Goal: Task Accomplishment & Management: Manage account settings

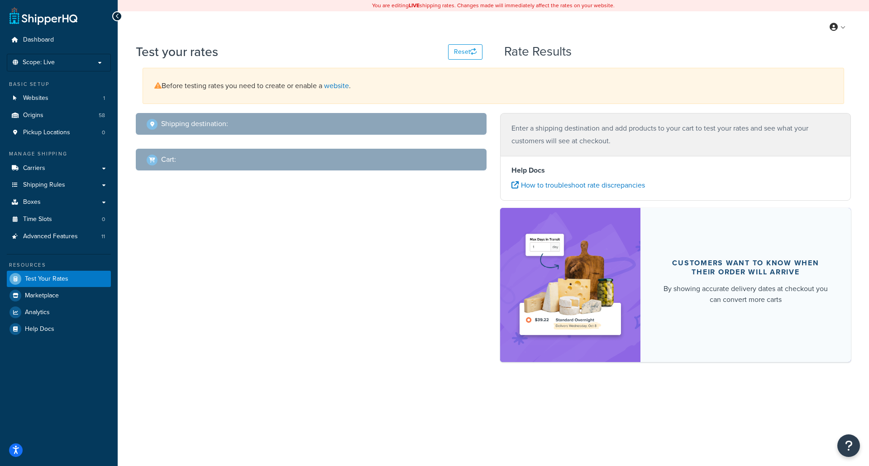
select select "[GEOGRAPHIC_DATA]"
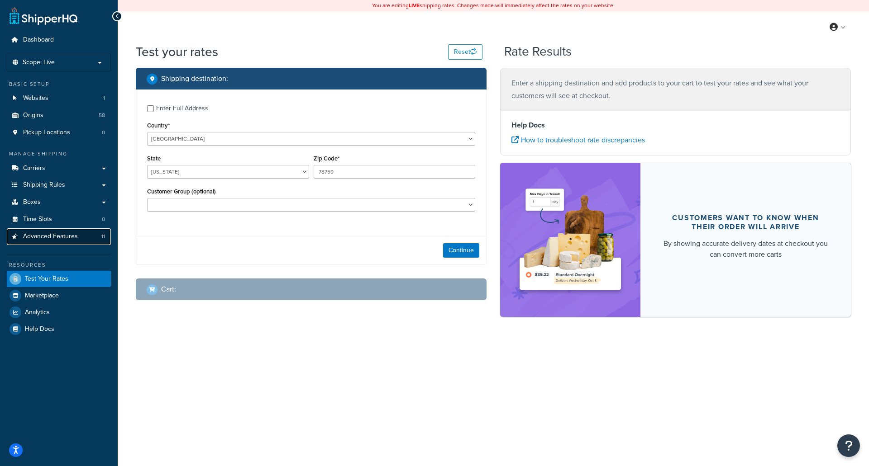
click at [45, 233] on span "Advanced Features" at bounding box center [50, 237] width 55 height 8
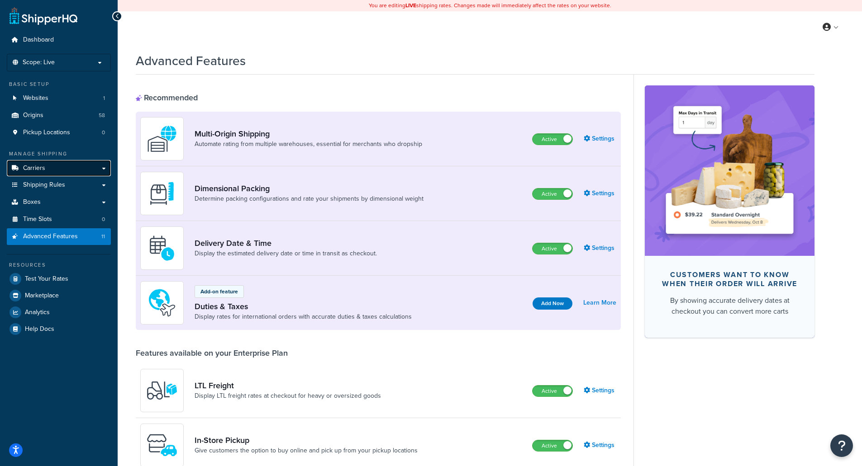
click at [35, 169] on span "Carriers" at bounding box center [34, 169] width 22 height 8
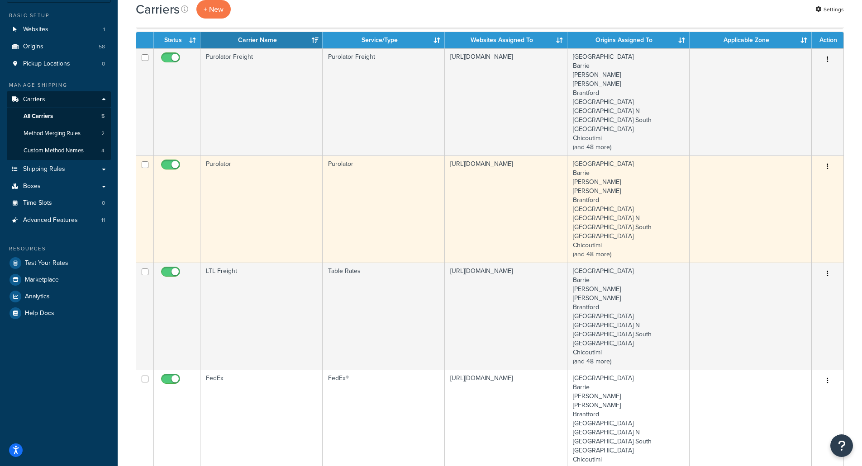
scroll to position [90, 0]
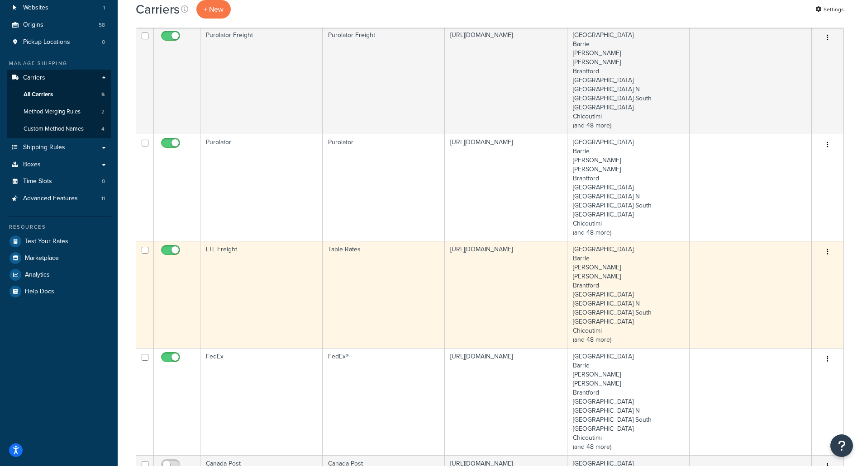
click at [246, 270] on td "LTL Freight" at bounding box center [261, 294] width 122 height 107
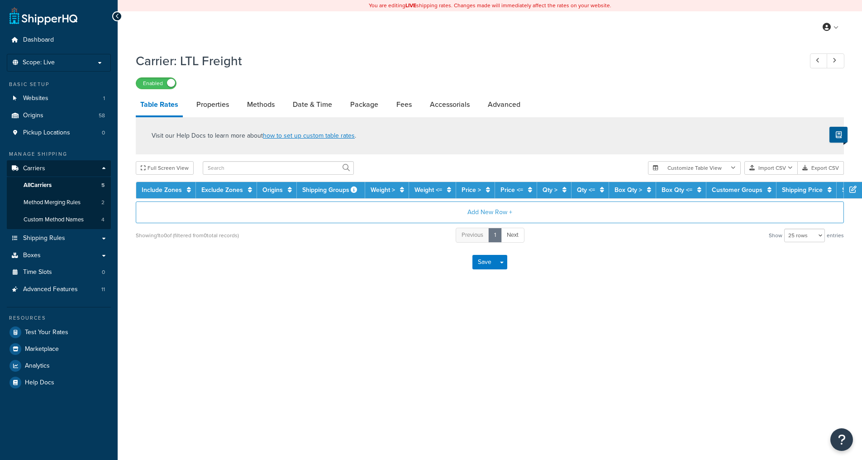
select select "25"
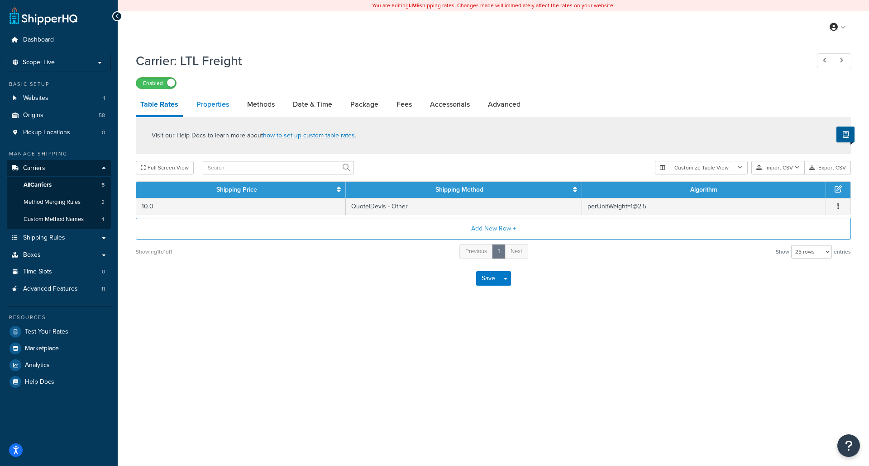
click at [212, 102] on link "Properties" at bounding box center [213, 105] width 42 height 22
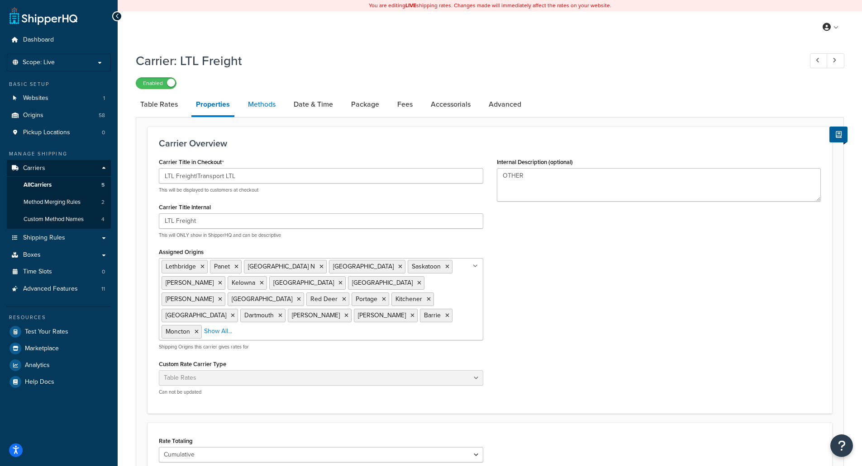
click at [263, 103] on link "Methods" at bounding box center [261, 105] width 37 height 22
select select "25"
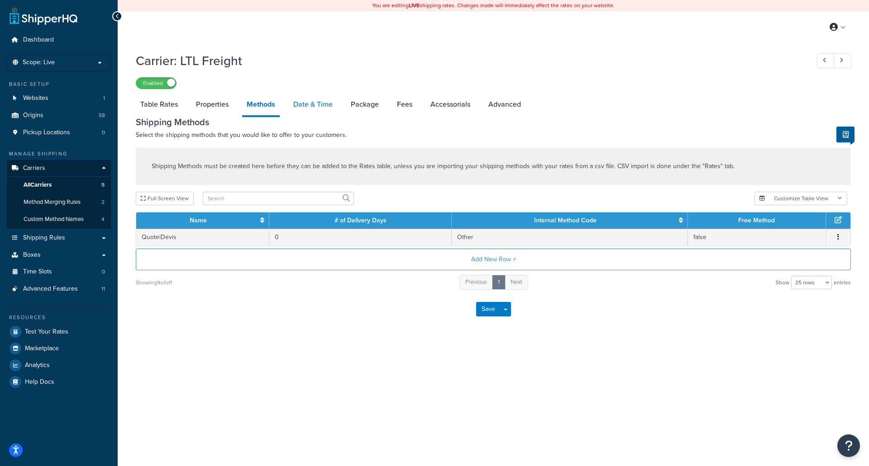
click at [315, 101] on link "Date & Time" at bounding box center [313, 105] width 48 height 22
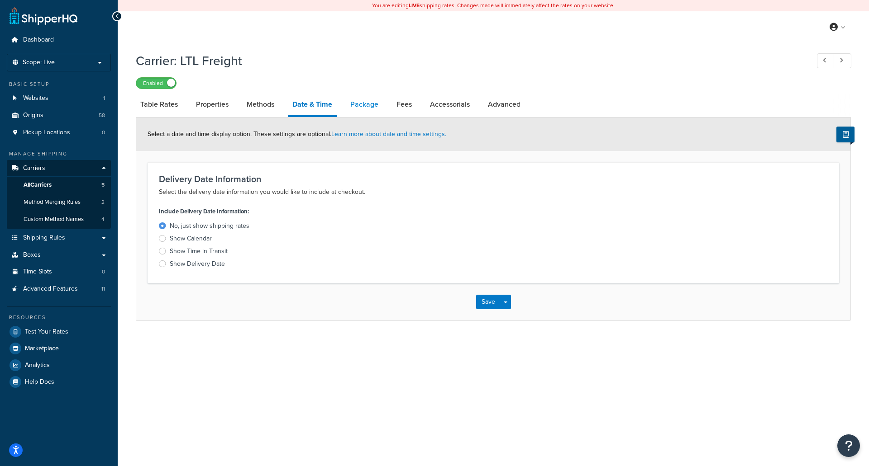
click at [365, 106] on link "Package" at bounding box center [364, 105] width 37 height 22
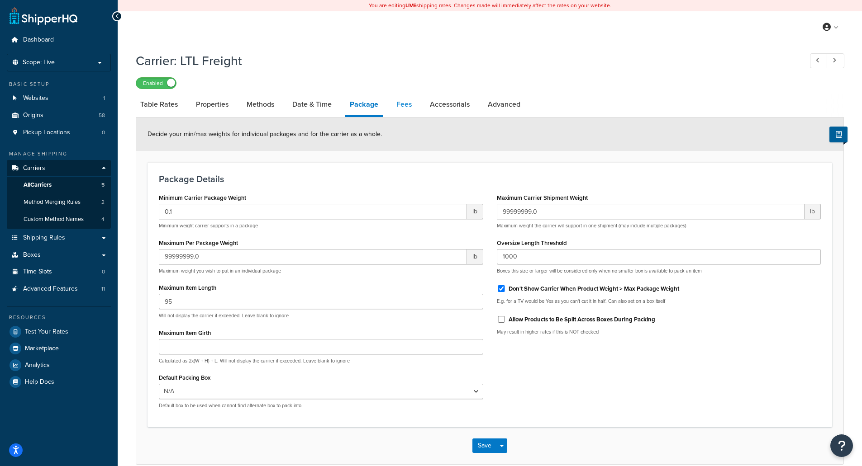
click at [411, 103] on link "Fees" at bounding box center [404, 105] width 24 height 22
select select "AFTER"
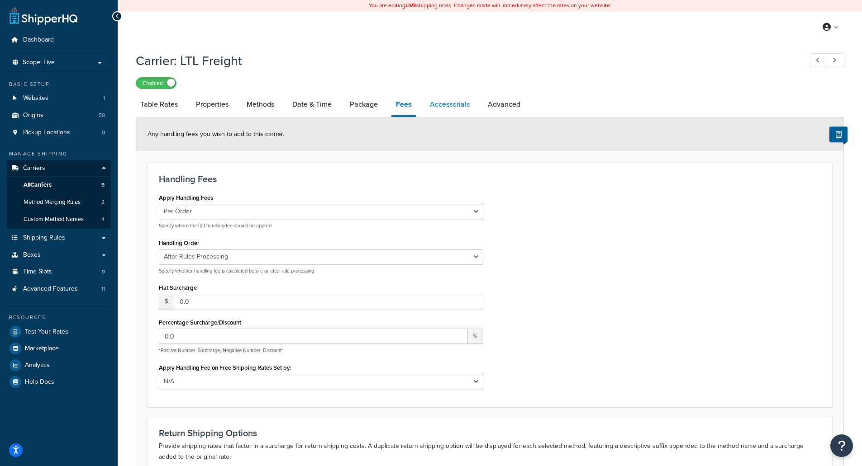
click at [441, 106] on link "Accessorials" at bounding box center [449, 105] width 49 height 22
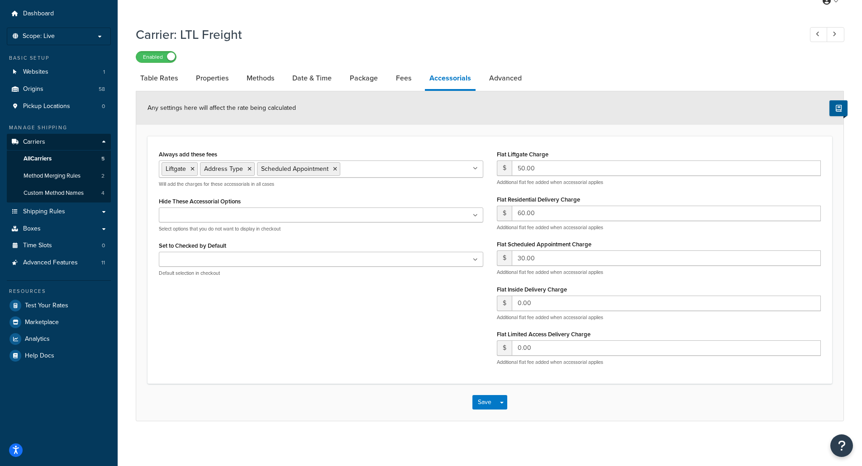
scroll to position [27, 0]
click at [503, 75] on link "Advanced" at bounding box center [505, 78] width 42 height 22
select select "false"
select select "residential"
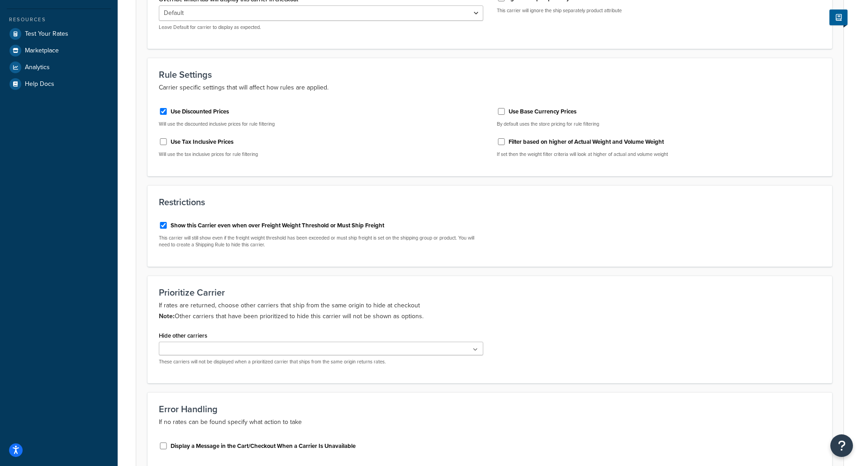
scroll to position [343, 0]
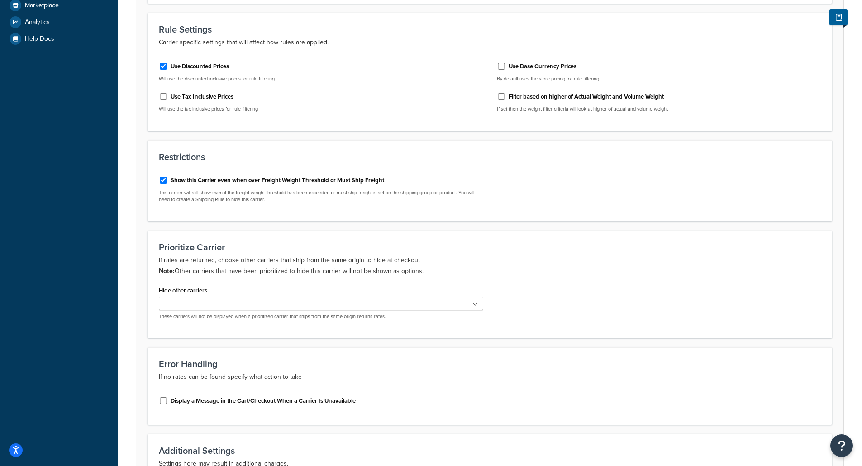
click at [476, 304] on icon at bounding box center [475, 304] width 5 height 5
click at [476, 304] on icon at bounding box center [476, 304] width 4 height 5
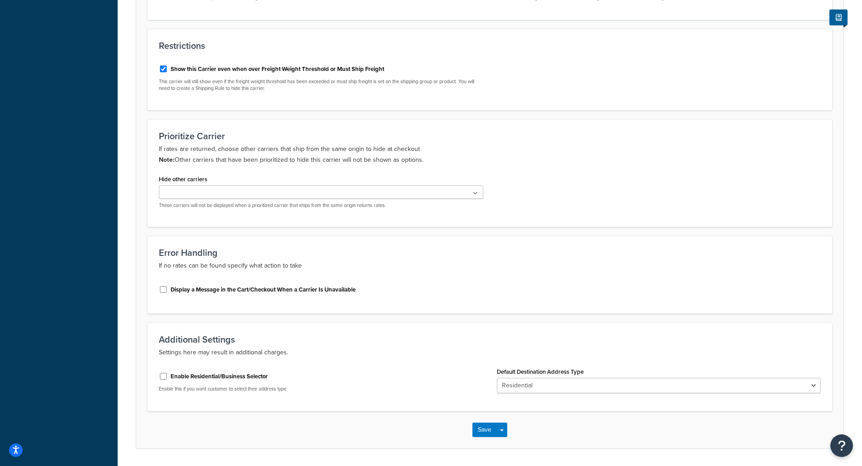
scroll to position [479, 0]
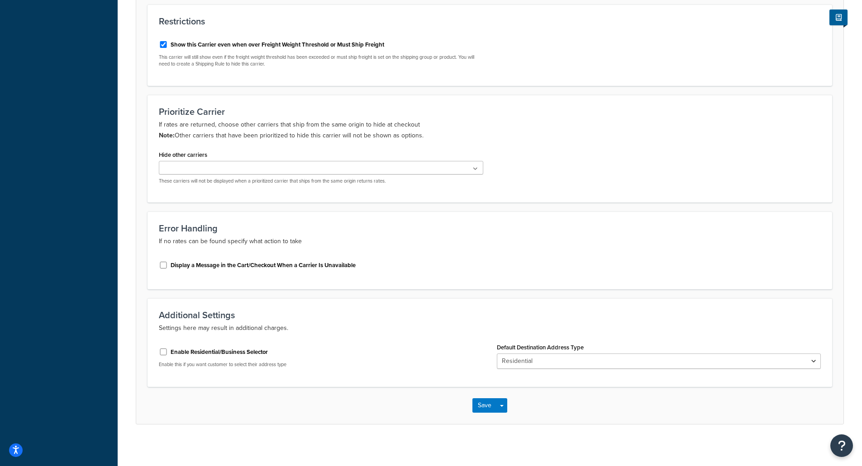
click at [314, 171] on ul at bounding box center [321, 168] width 324 height 14
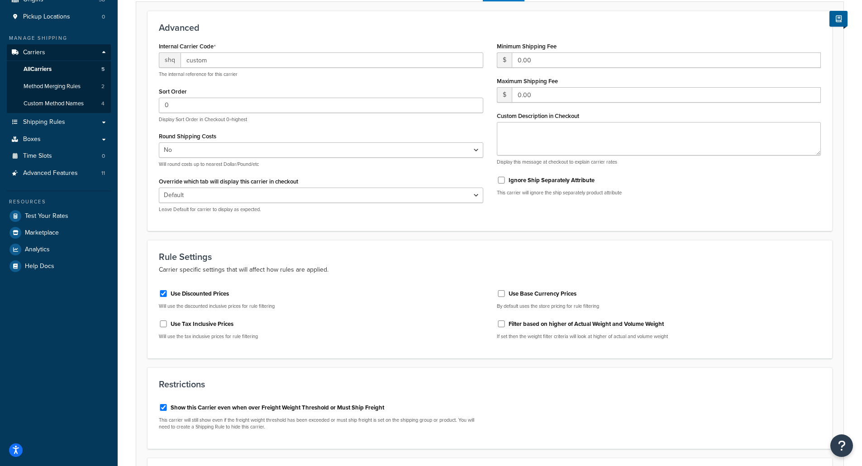
scroll to position [0, 0]
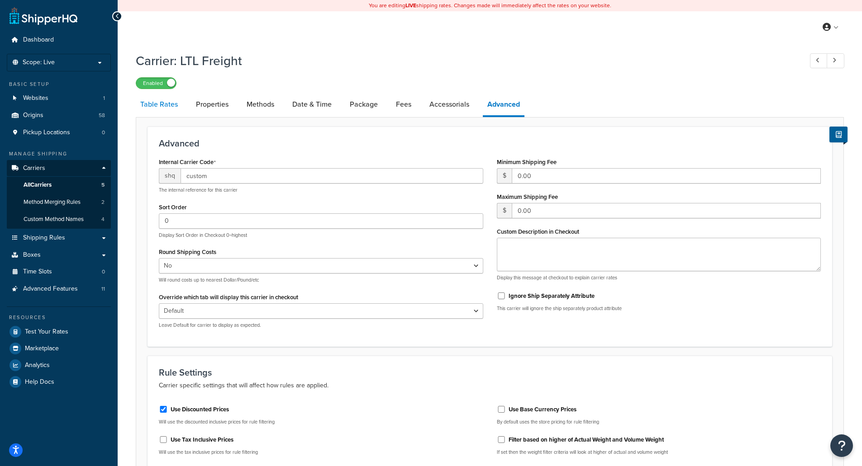
click at [160, 109] on link "Table Rates" at bounding box center [159, 105] width 47 height 22
select select "25"
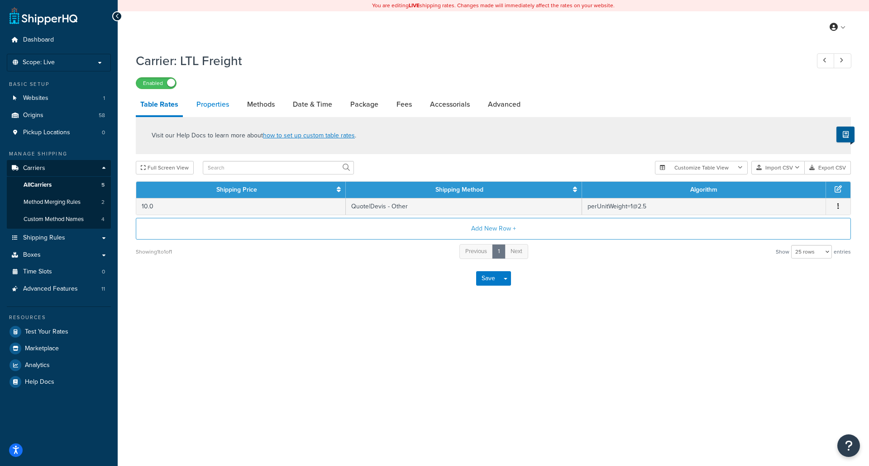
click at [216, 106] on link "Properties" at bounding box center [213, 105] width 42 height 22
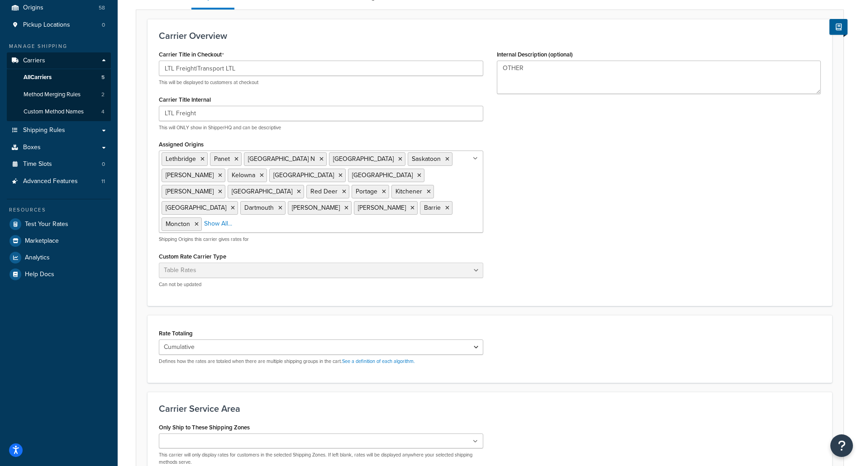
scroll to position [11, 0]
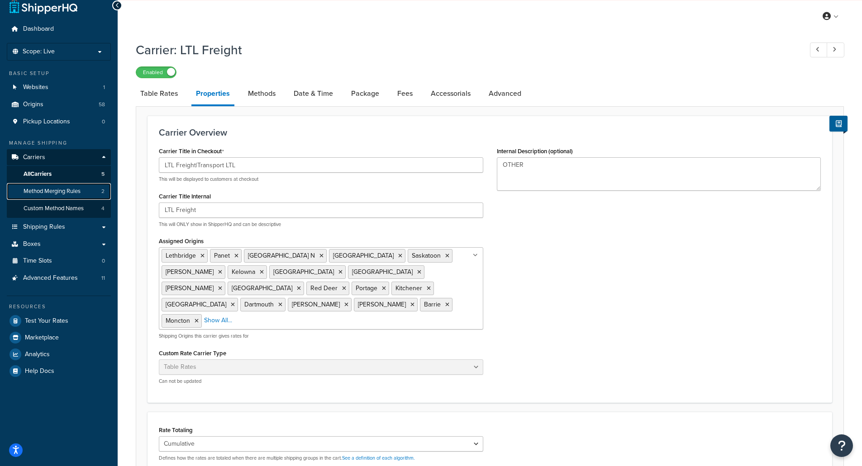
click at [50, 194] on span "Method Merging Rules" at bounding box center [52, 192] width 57 height 8
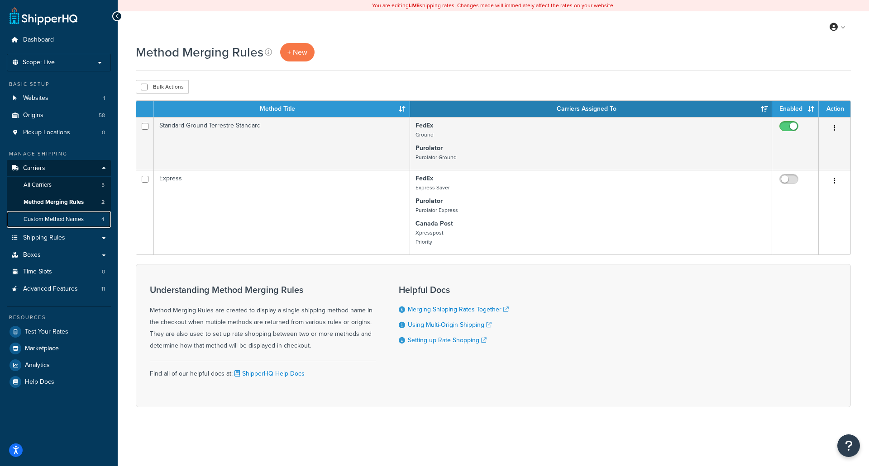
click at [49, 217] on span "Custom Method Names" at bounding box center [54, 220] width 60 height 8
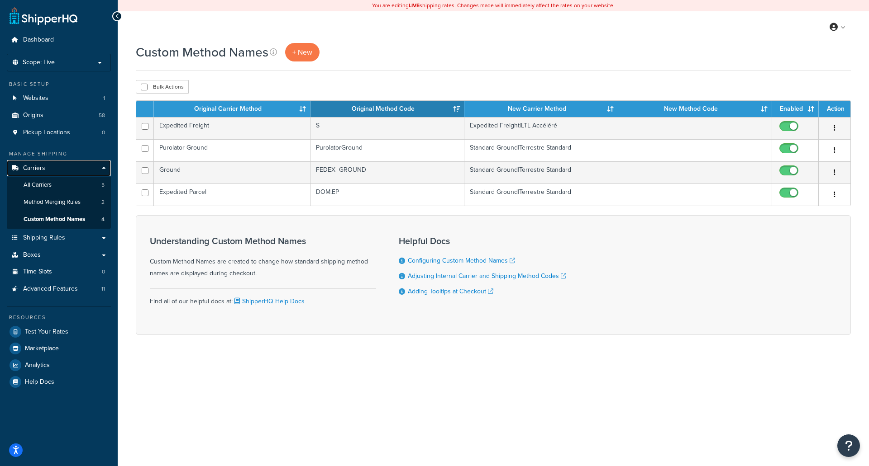
click at [43, 165] on span "Carriers" at bounding box center [34, 169] width 22 height 8
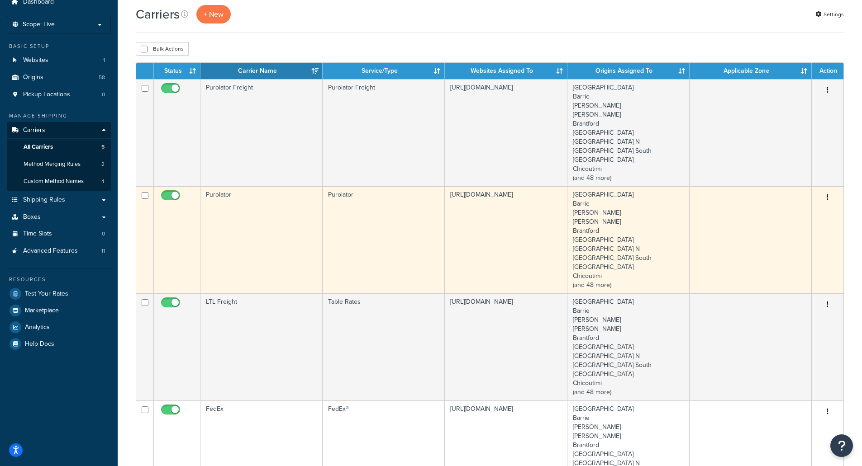
scroll to position [90, 0]
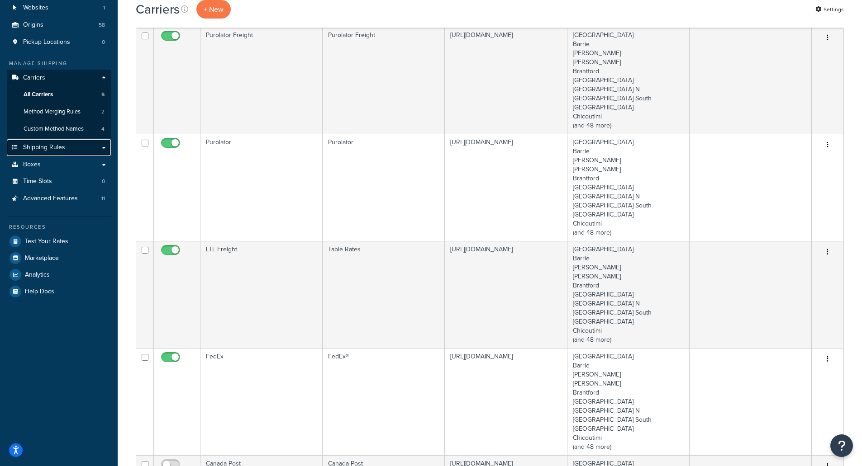
click at [53, 151] on span "Shipping Rules" at bounding box center [44, 148] width 42 height 8
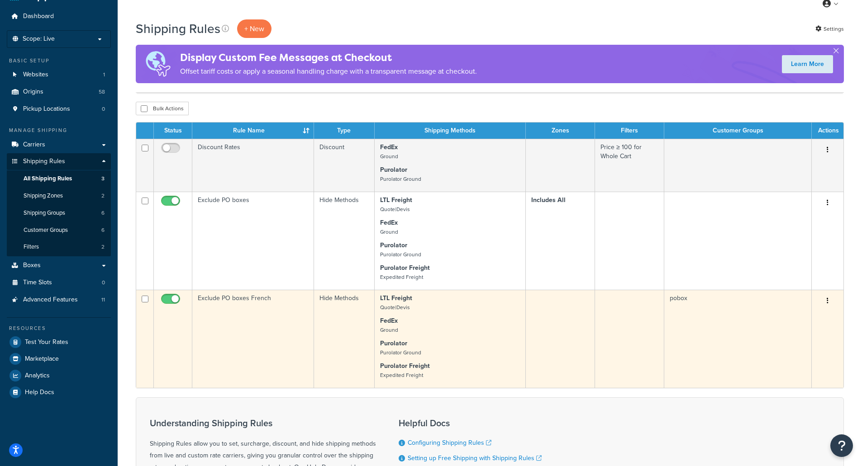
scroll to position [45, 0]
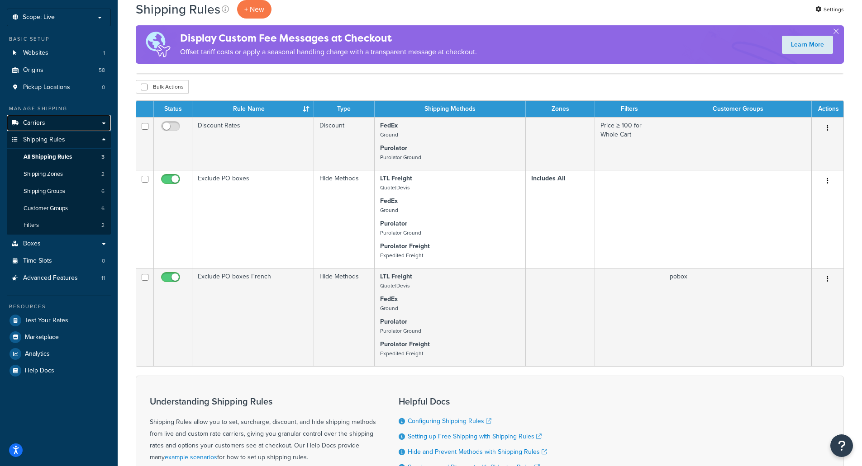
click at [43, 126] on span "Carriers" at bounding box center [34, 123] width 22 height 8
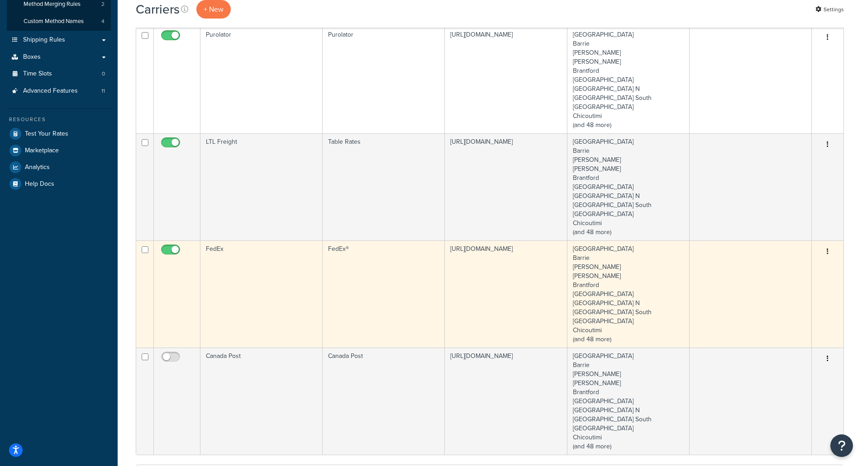
scroll to position [226, 0]
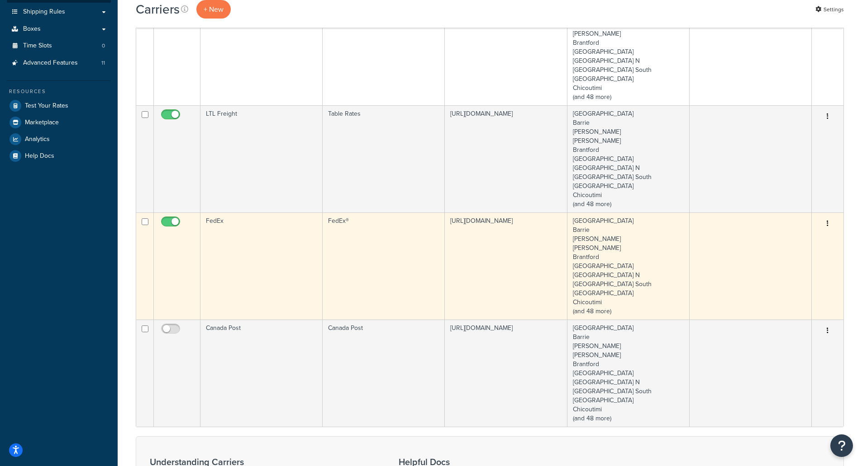
click at [248, 267] on td "FedEx" at bounding box center [261, 266] width 122 height 107
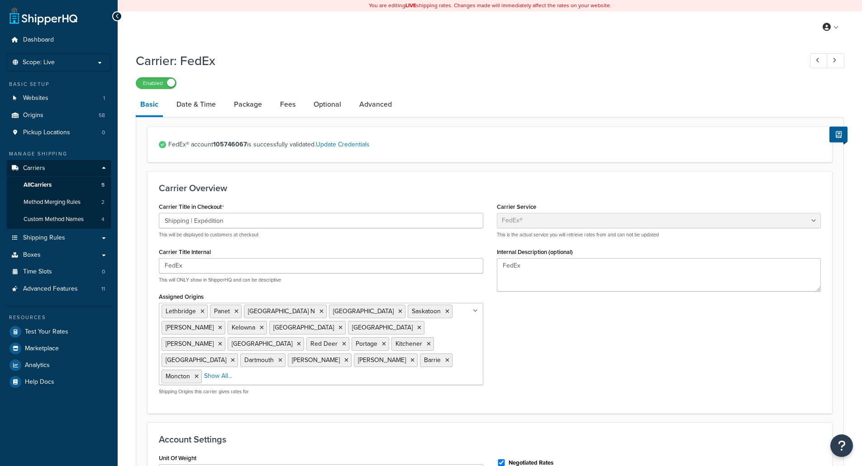
select select "fedEx"
select select "REGULAR_PICKUP"
select select "YOUR_PACKAGING"
click at [199, 101] on link "Date & Time" at bounding box center [196, 105] width 48 height 22
select select "yMd"
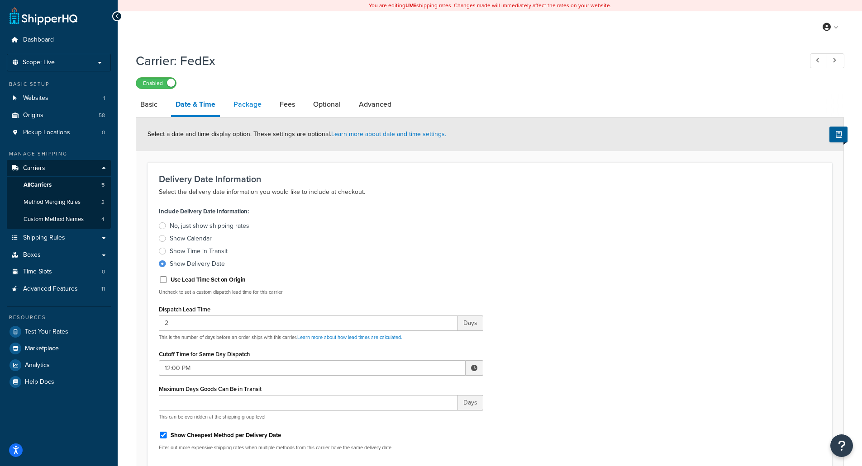
click at [252, 102] on link "Package" at bounding box center [247, 105] width 37 height 22
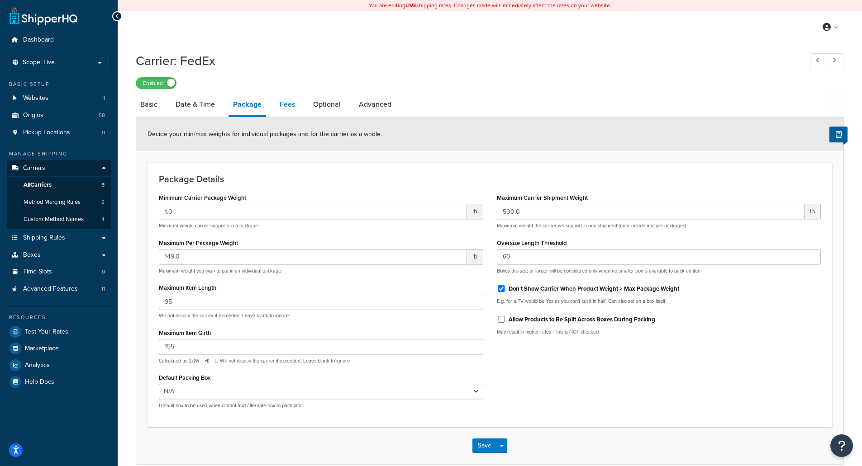
click at [284, 104] on link "Fees" at bounding box center [287, 105] width 24 height 22
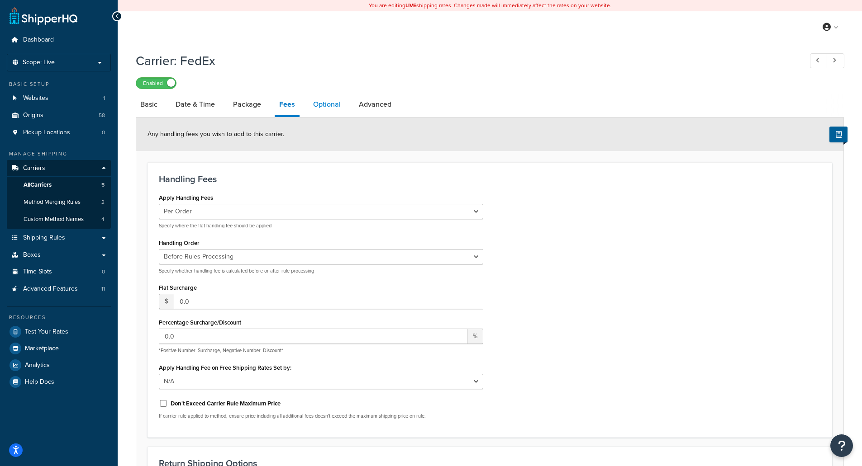
click at [328, 105] on link "Optional" at bounding box center [327, 105] width 37 height 22
select select "residential"
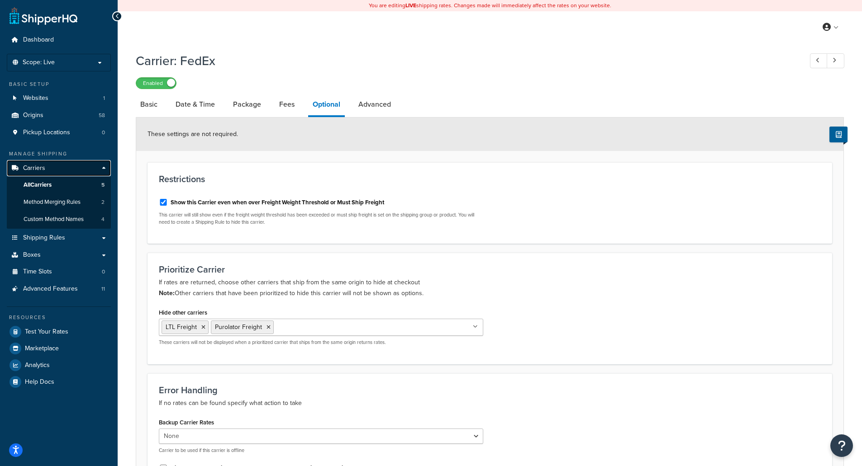
click at [47, 168] on link "Carriers" at bounding box center [59, 168] width 104 height 17
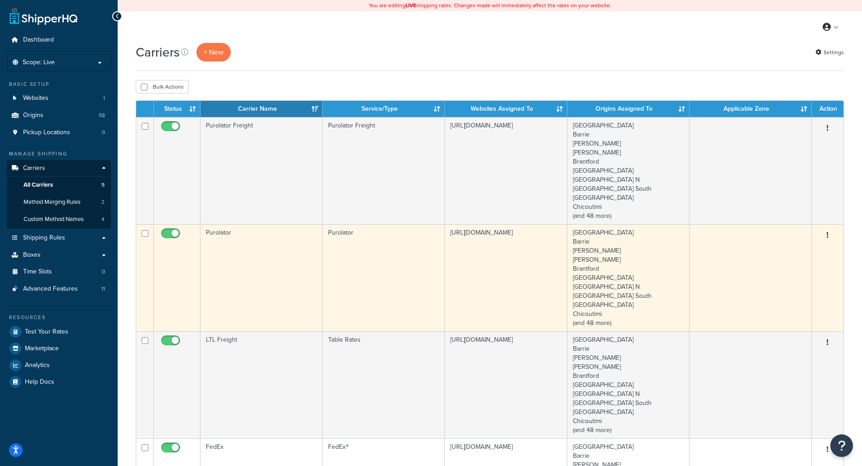
click at [247, 267] on td "Purolator" at bounding box center [261, 277] width 122 height 107
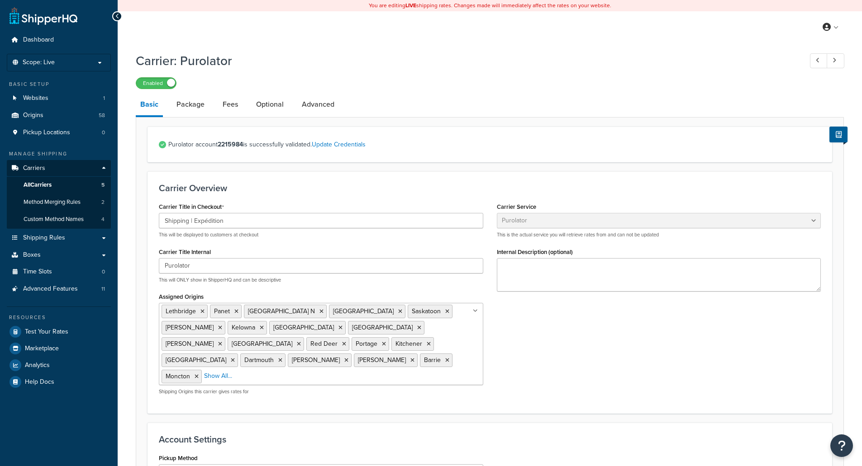
select select "purolator"
select select "PRE_SCHEDULED"
click at [191, 98] on link "Package" at bounding box center [190, 105] width 37 height 22
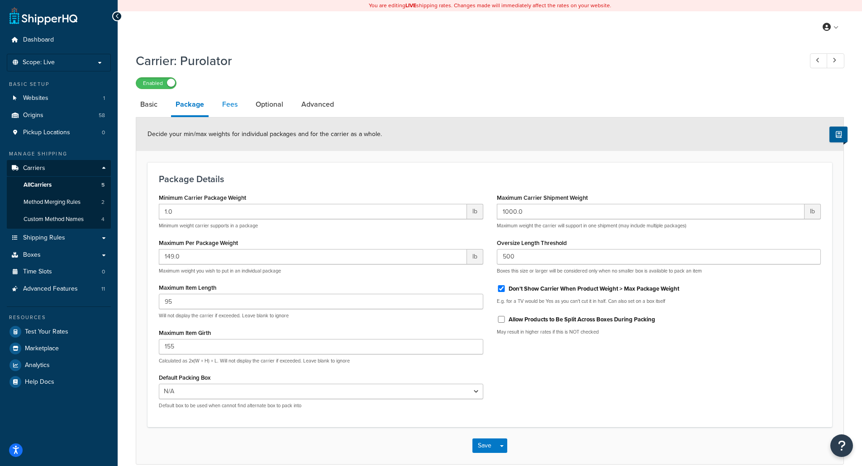
click at [233, 100] on link "Fees" at bounding box center [230, 105] width 24 height 22
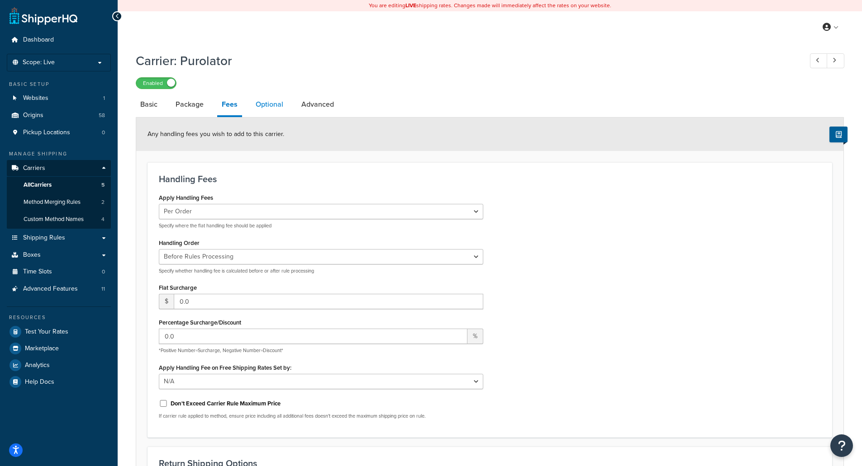
click at [269, 100] on link "Optional" at bounding box center [269, 105] width 37 height 22
select select "residential"
